Goal: Navigation & Orientation: Find specific page/section

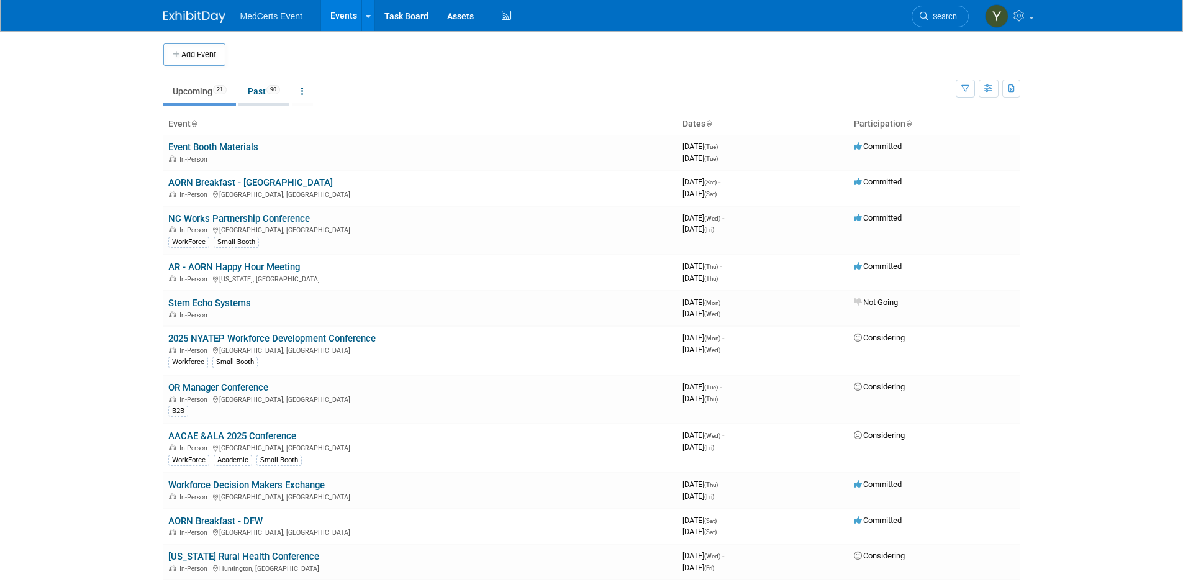
click at [266, 92] on link "Past 90" at bounding box center [264, 92] width 51 height 24
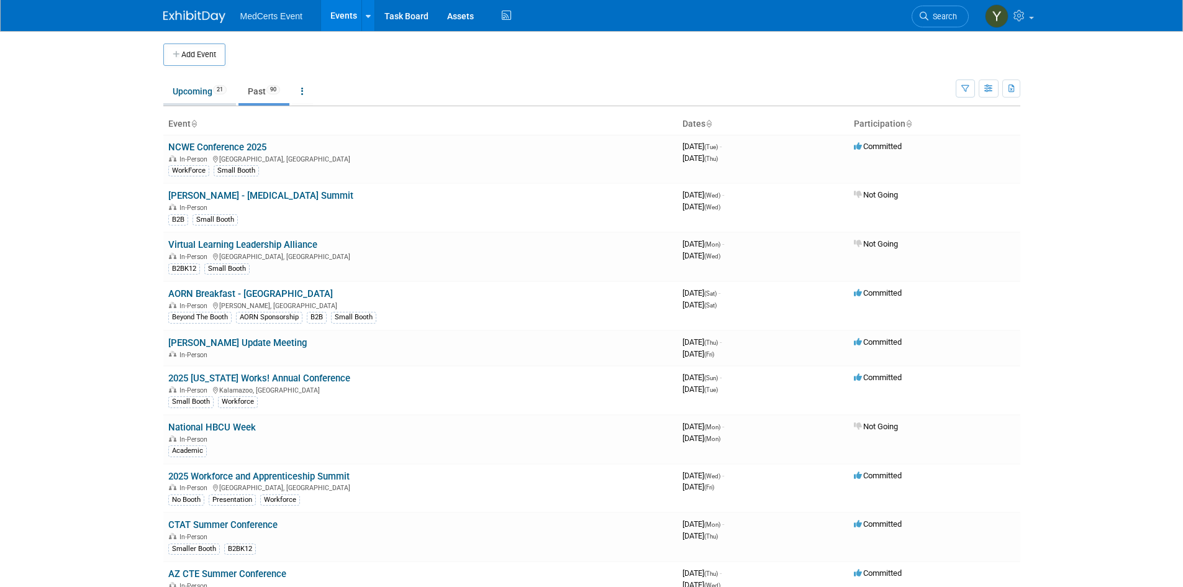
click at [186, 100] on link "Upcoming 21" at bounding box center [199, 92] width 73 height 24
